Goal: Task Accomplishment & Management: Complete application form

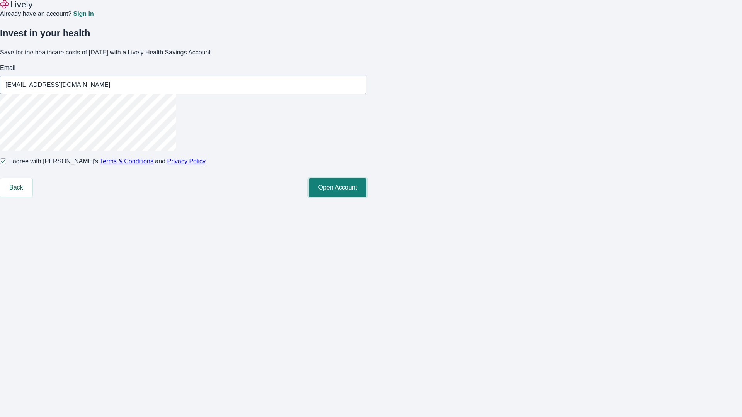
click at [366, 197] on button "Open Account" at bounding box center [338, 187] width 58 height 19
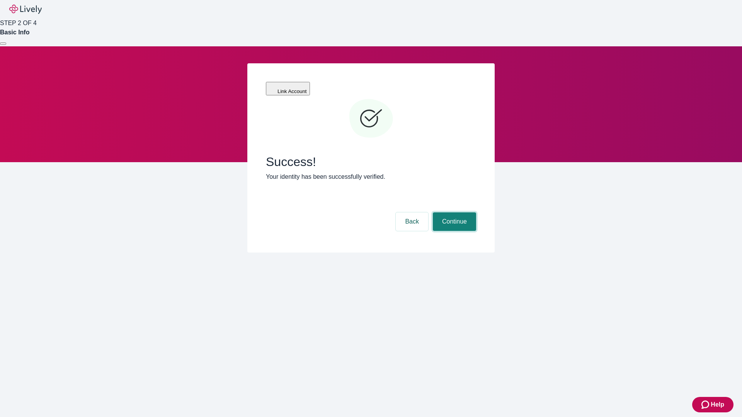
click at [453, 212] on button "Continue" at bounding box center [454, 221] width 43 height 19
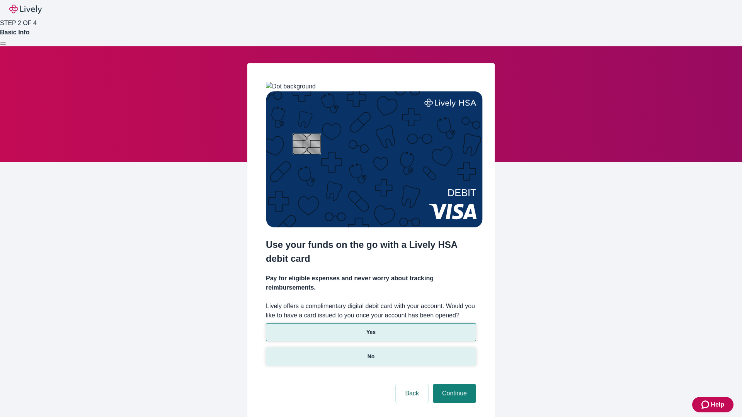
click at [370, 353] on p "No" at bounding box center [370, 357] width 7 height 8
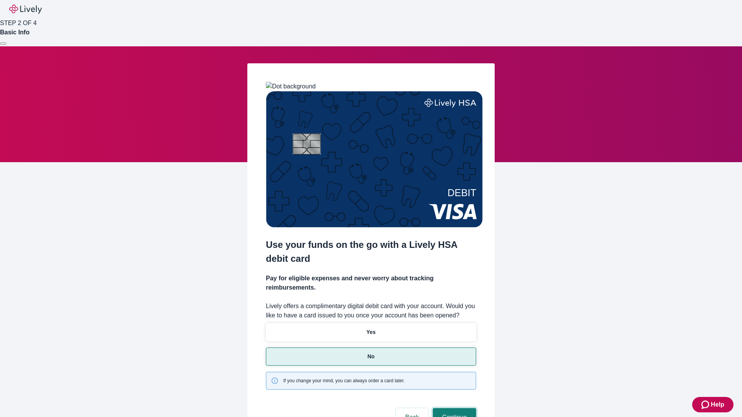
click at [453, 408] on button "Continue" at bounding box center [454, 417] width 43 height 19
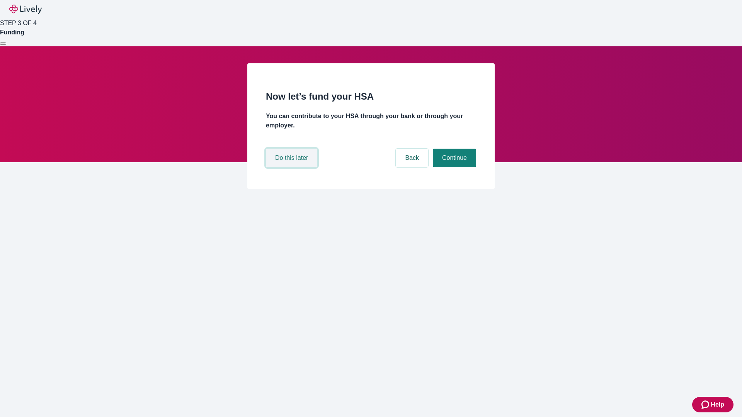
click at [292, 167] on button "Do this later" at bounding box center [291, 158] width 51 height 19
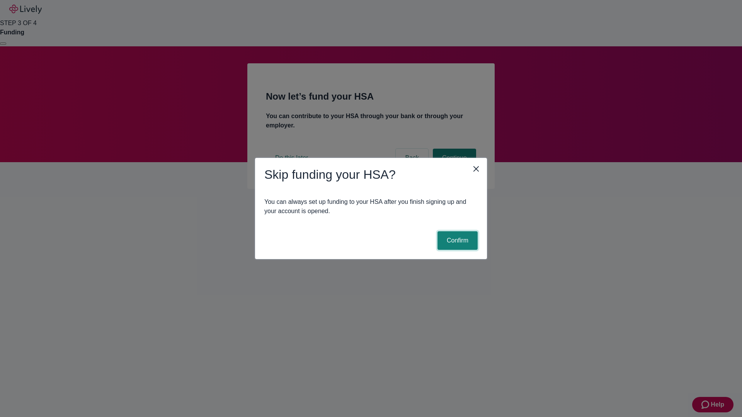
click at [456, 241] on button "Confirm" at bounding box center [457, 240] width 40 height 19
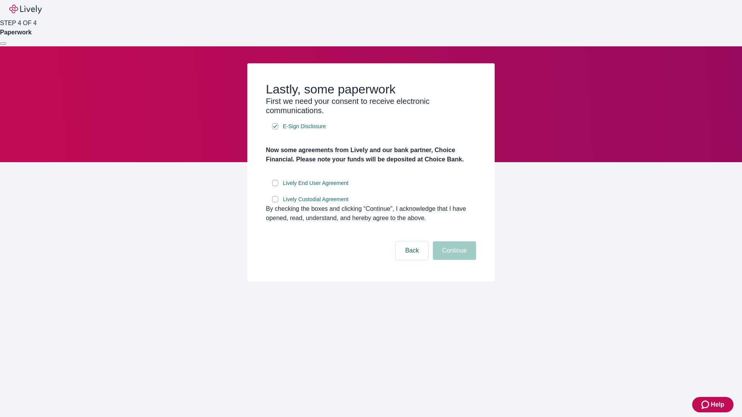
click at [275, 186] on input "Lively End User Agreement" at bounding box center [275, 183] width 6 height 6
checkbox input "true"
click at [275, 202] on input "Lively Custodial Agreement" at bounding box center [275, 199] width 6 height 6
checkbox input "true"
click at [453, 260] on button "Continue" at bounding box center [454, 250] width 43 height 19
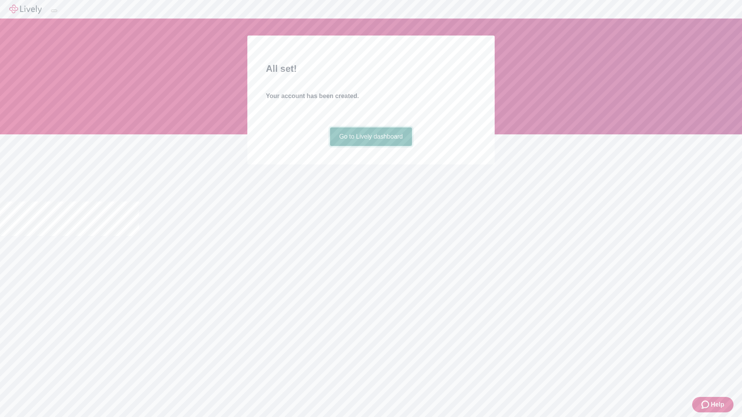
click at [370, 146] on link "Go to Lively dashboard" at bounding box center [371, 136] width 82 height 19
